Goal: Use online tool/utility

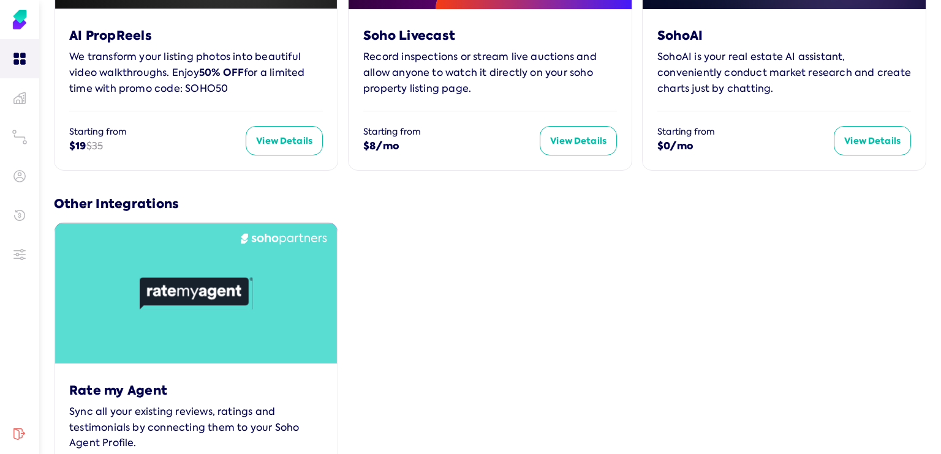
scroll to position [809, 0]
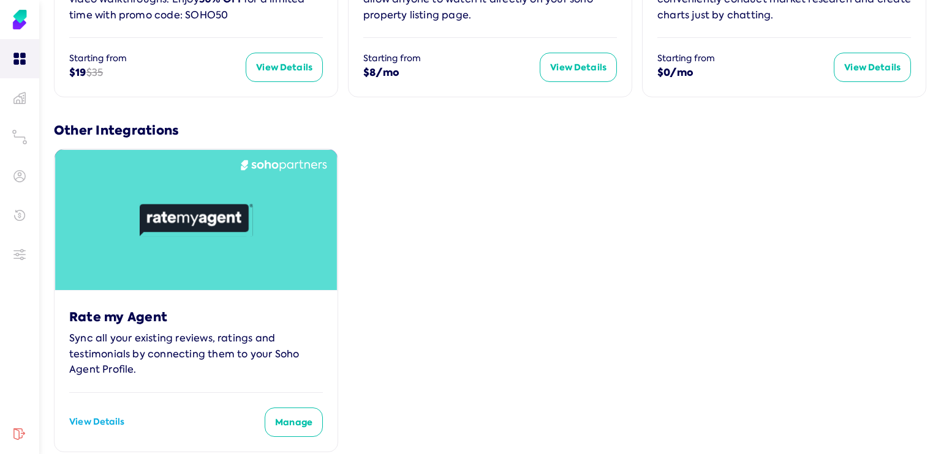
click at [206, 235] on icon at bounding box center [196, 220] width 282 height 141
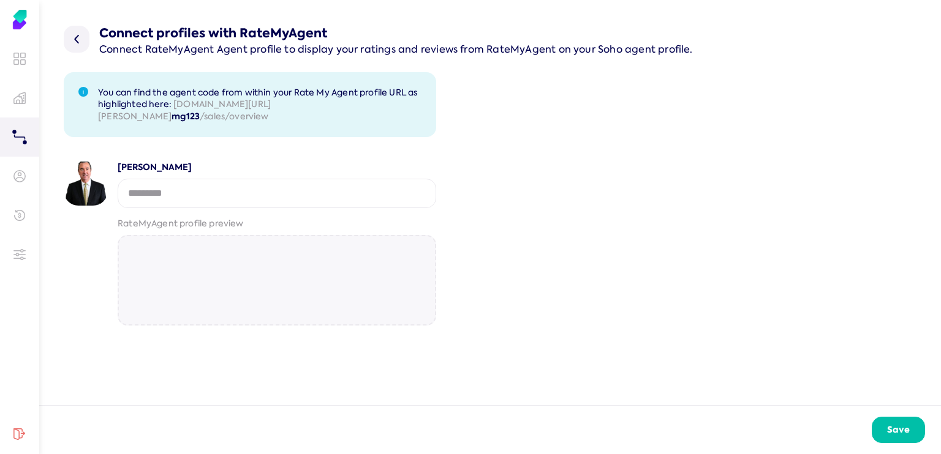
click at [163, 190] on input "string" at bounding box center [277, 193] width 319 height 29
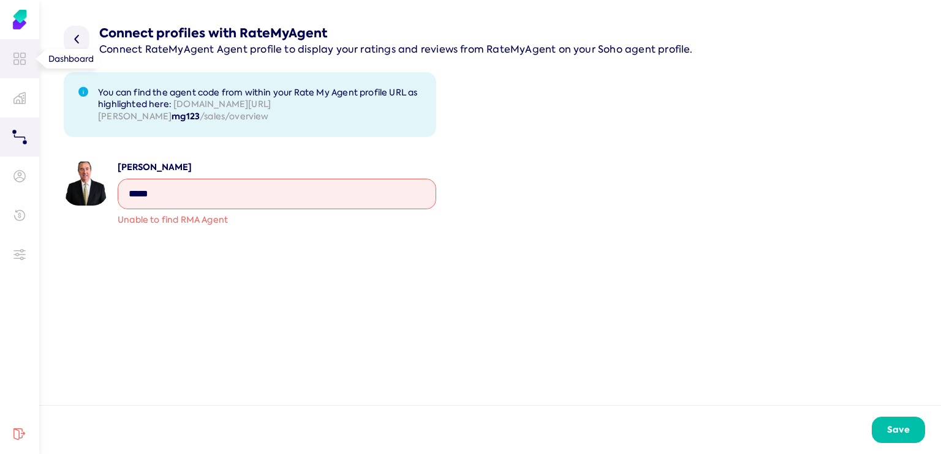
type input "*****"
